Goal: Task Accomplishment & Management: Manage account settings

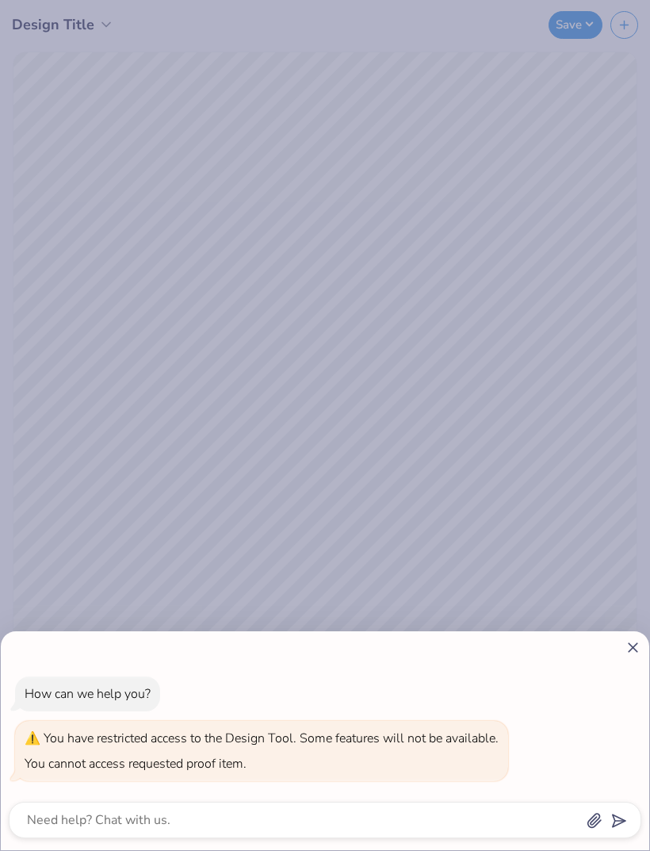
click at [631, 654] on icon at bounding box center [633, 647] width 17 height 17
type textarea "x"
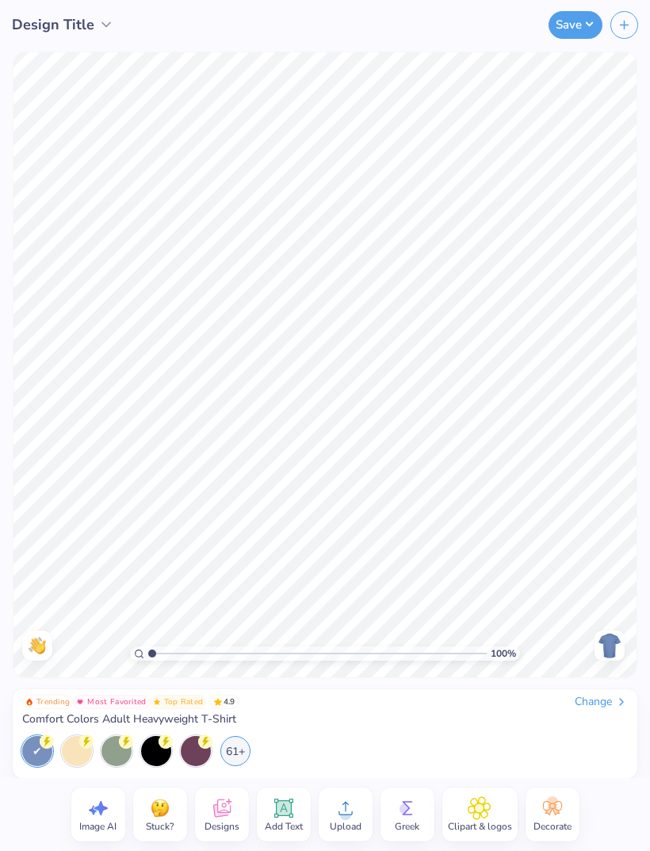
click at [615, 652] on img at bounding box center [609, 645] width 25 height 25
click at [605, 643] on img at bounding box center [609, 645] width 25 height 25
click at [619, 654] on img at bounding box center [609, 645] width 25 height 25
click at [598, 707] on div "Change" at bounding box center [601, 702] width 53 height 14
